Goal: Communication & Community: Answer question/provide support

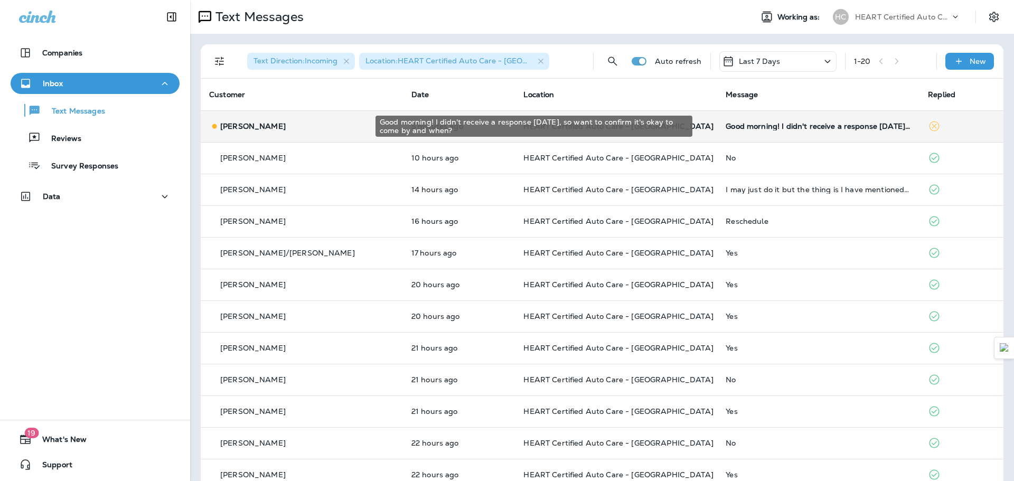
click at [792, 129] on div "Good morning! I didn't receive a response [DATE], so want to confirm it's okay …" at bounding box center [818, 126] width 185 height 8
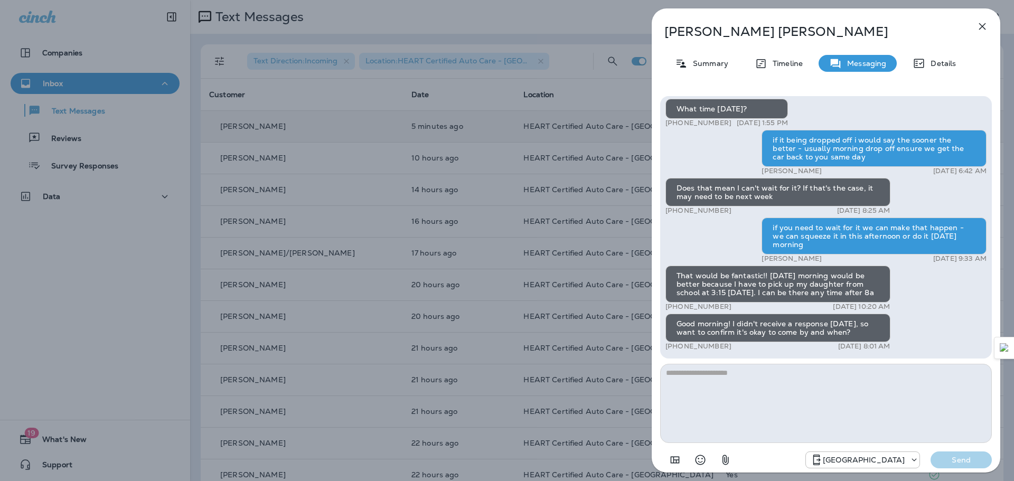
click at [734, 372] on textarea at bounding box center [826, 403] width 332 height 79
click at [735, 372] on textarea at bounding box center [826, 403] width 332 height 79
type textarea "**********"
click at [958, 460] on p "Send" at bounding box center [961, 460] width 44 height 10
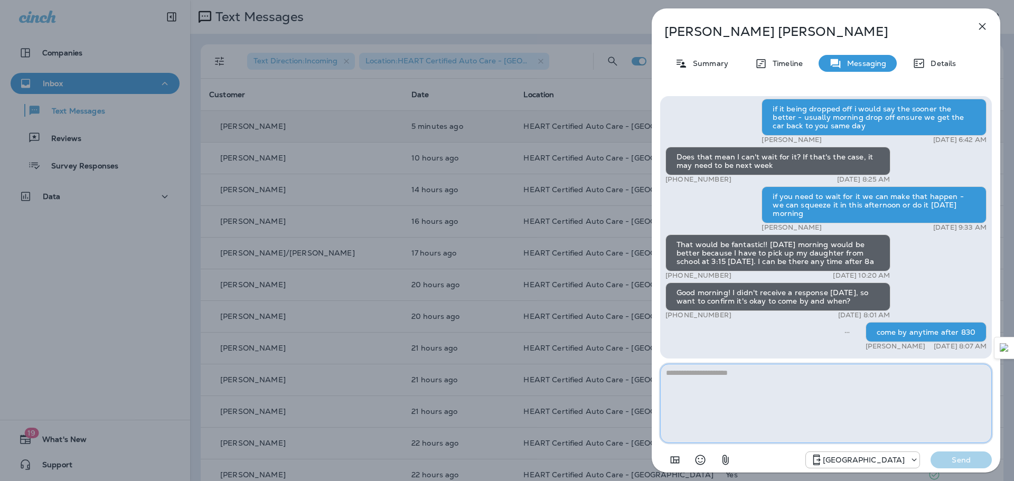
click at [810, 378] on textarea at bounding box center [826, 403] width 332 height 79
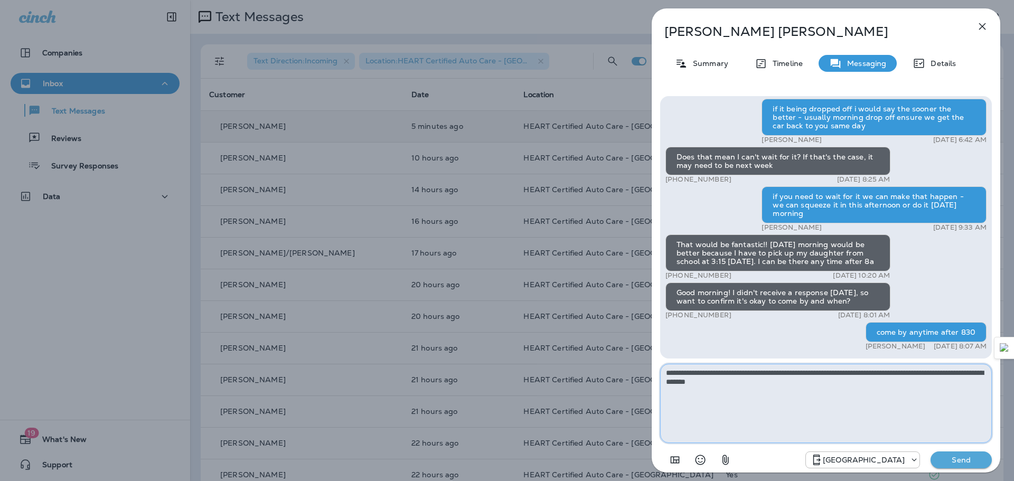
type textarea "**********"
click at [964, 459] on p "Send" at bounding box center [961, 460] width 44 height 10
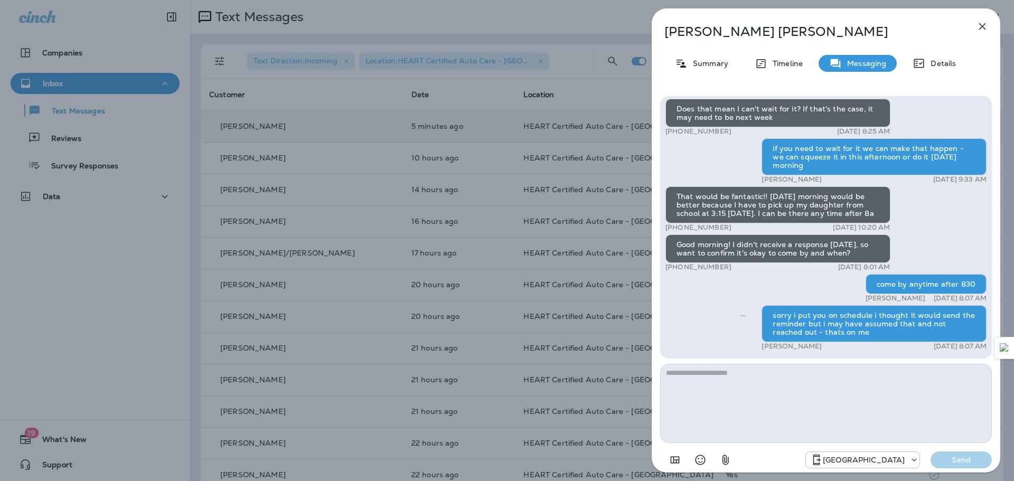
click at [984, 24] on icon "button" at bounding box center [982, 26] width 7 height 7
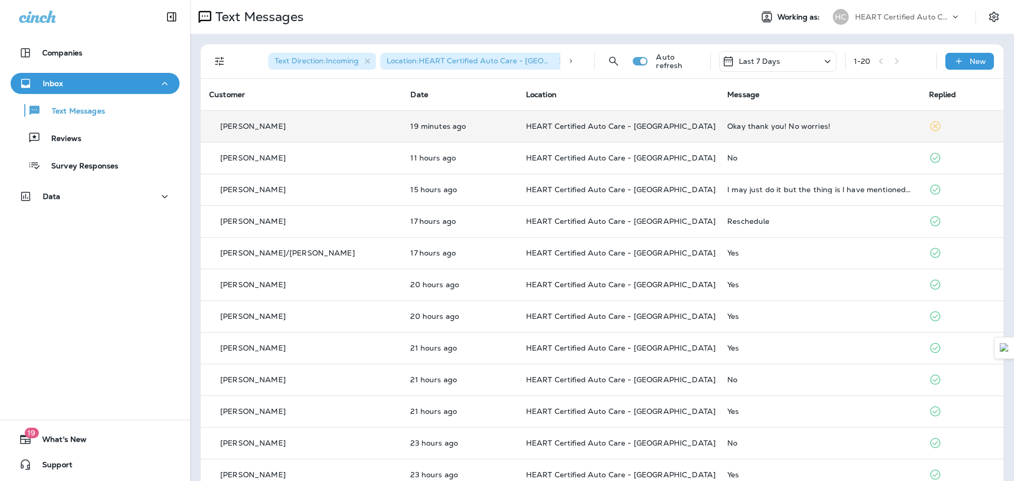
click at [738, 129] on div "Okay thank you! No worries!" at bounding box center [819, 126] width 184 height 8
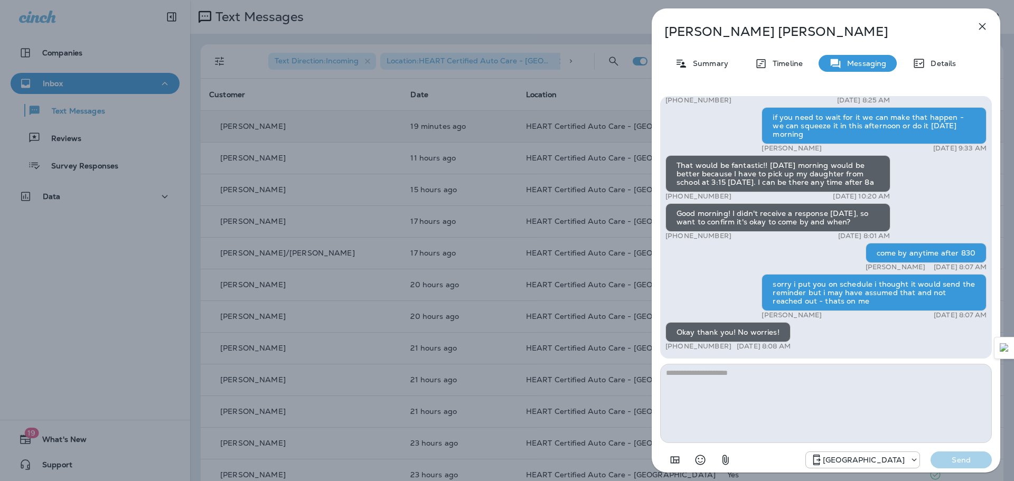
click at [979, 26] on icon "button" at bounding box center [982, 26] width 13 height 13
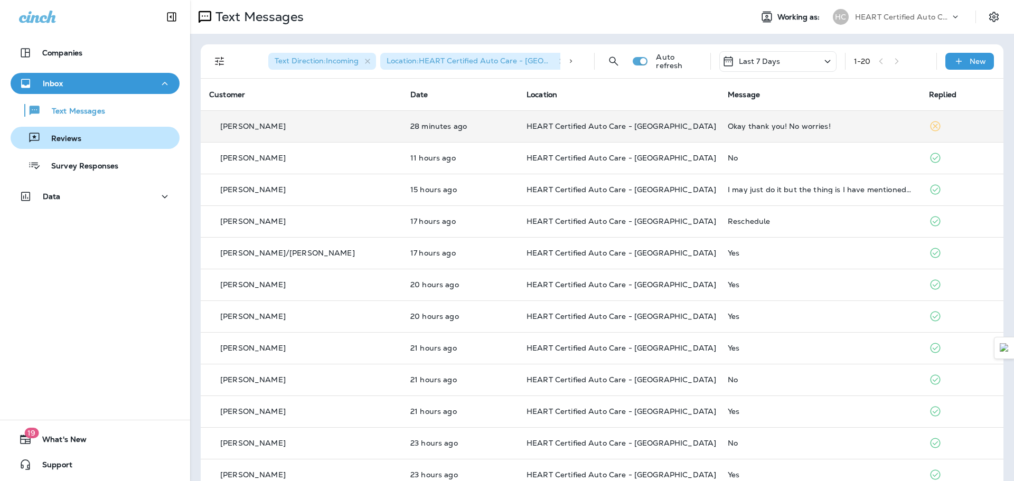
click at [90, 138] on div "Reviews" at bounding box center [95, 138] width 161 height 16
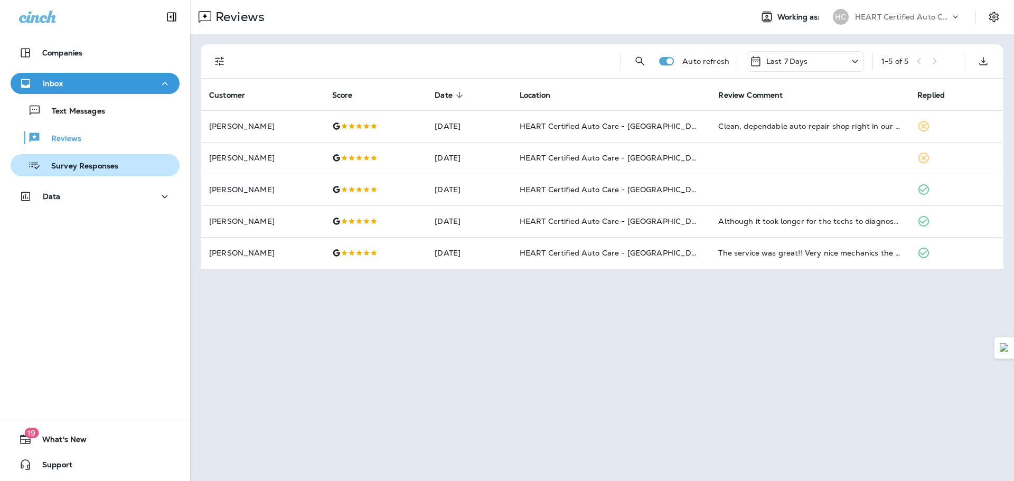
click at [96, 158] on div "Survey Responses" at bounding box center [67, 165] width 104 height 16
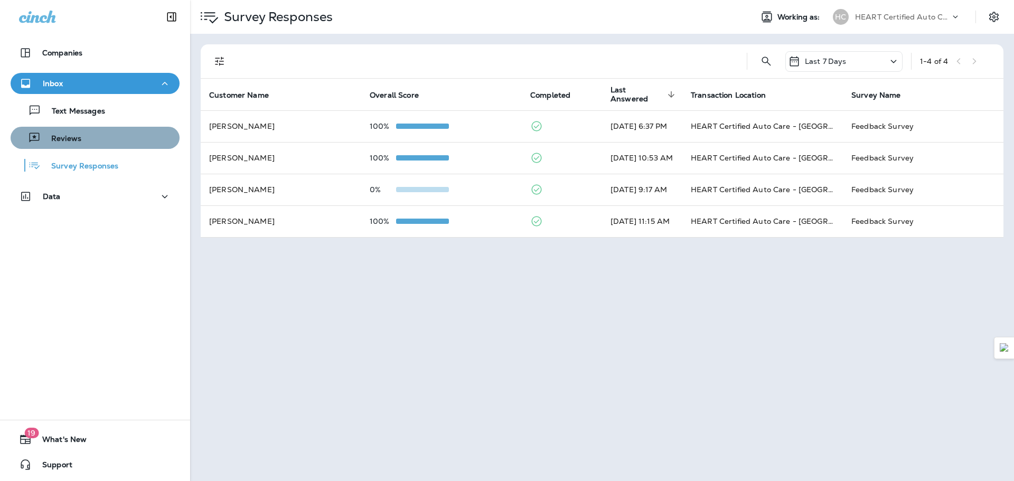
click at [102, 142] on div "Reviews" at bounding box center [95, 138] width 161 height 16
